Goal: Task Accomplishment & Management: Use online tool/utility

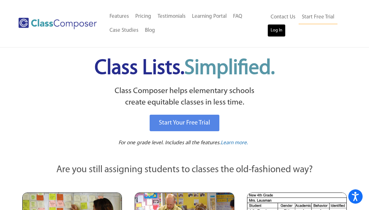
click at [281, 31] on link "Log In" at bounding box center [276, 30] width 18 height 13
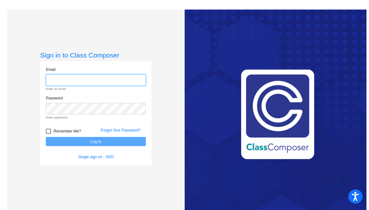
type input "[EMAIL_ADDRESS][DOMAIN_NAME]"
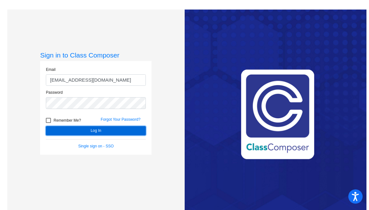
click at [93, 133] on button "Log In" at bounding box center [96, 130] width 100 height 9
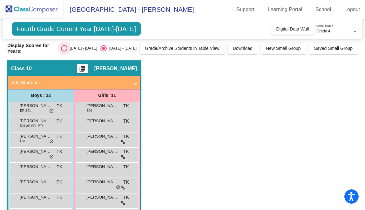
click at [67, 47] on div "Select an option" at bounding box center [64, 48] width 6 height 6
click at [64, 52] on input "[DATE] - [DATE]" at bounding box center [64, 52] width 0 height 0
radio input "true"
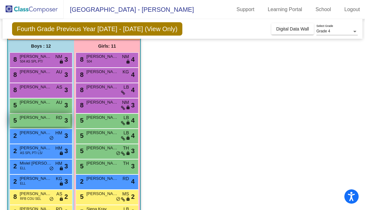
scroll to position [85, 0]
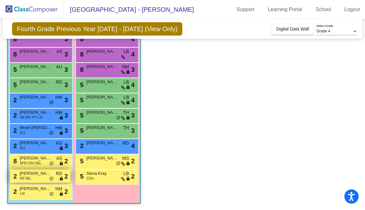
click at [36, 178] on div "2 [PERSON_NAME] ER SEL RD lock do_not_disturb_alt 2" at bounding box center [40, 176] width 61 height 13
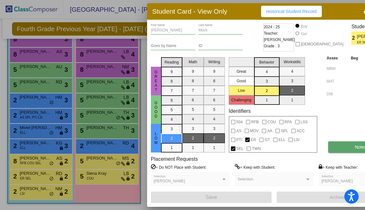
click at [355, 149] on span "Notes" at bounding box center [361, 147] width 12 height 5
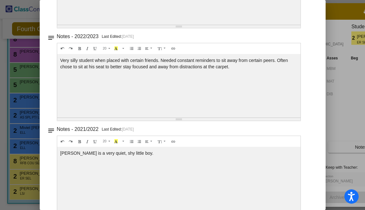
scroll to position [108, 0]
